Goal: Information Seeking & Learning: Learn about a topic

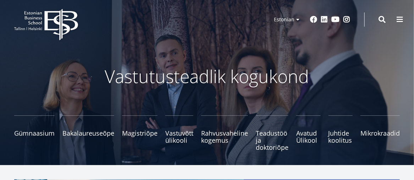
scroll to position [36, 0]
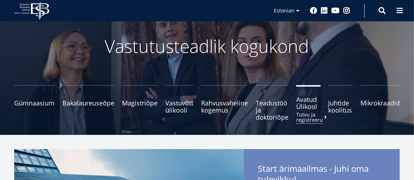
click at [309, 106] on span "Avatud Ülikool Tutvu ja registreeru" at bounding box center [308, 103] width 25 height 14
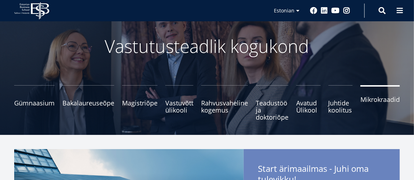
click at [383, 100] on span "Mikrokraadid" at bounding box center [380, 99] width 39 height 7
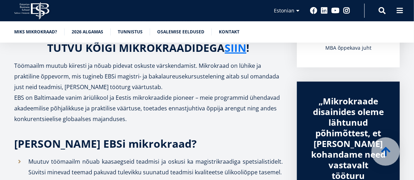
scroll to position [121, 0]
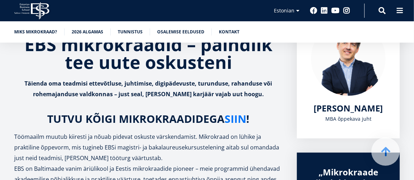
click at [239, 118] on link "SIIN" at bounding box center [236, 119] width 22 height 11
